Goal: Navigation & Orientation: Find specific page/section

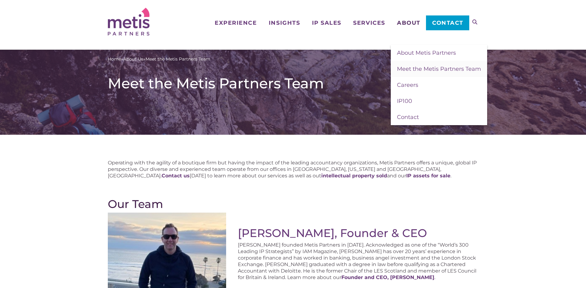
click at [405, 22] on span "About" at bounding box center [408, 23] width 23 height 6
click at [424, 54] on span "About Metis Partners" at bounding box center [426, 52] width 59 height 7
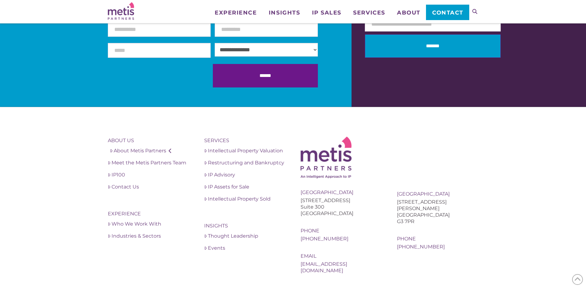
scroll to position [1143, 0]
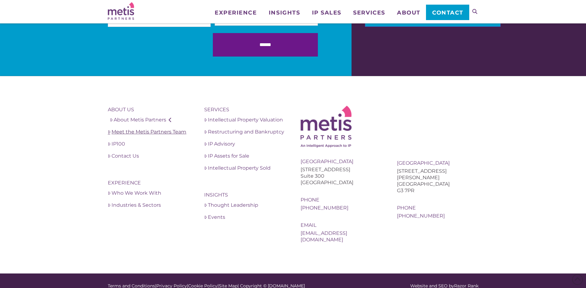
click at [161, 132] on link "Meet the Metis Partners Team" at bounding box center [149, 131] width 82 height 7
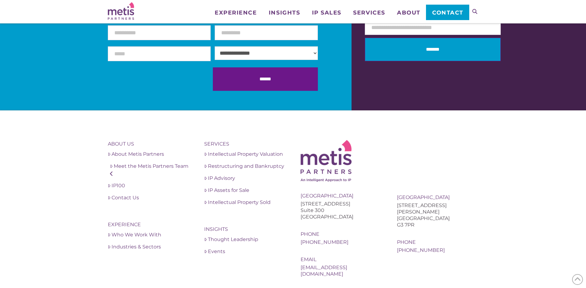
scroll to position [1235, 0]
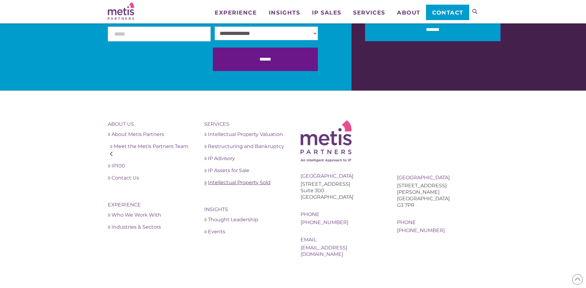
click at [226, 183] on link "Intellectual Property Sold" at bounding box center [245, 182] width 82 height 7
